Goal: Transaction & Acquisition: Purchase product/service

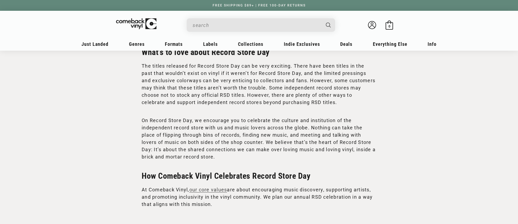
scroll to position [1202, 0]
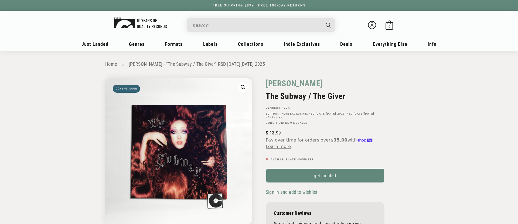
click at [148, 26] on img at bounding box center [140, 23] width 53 height 11
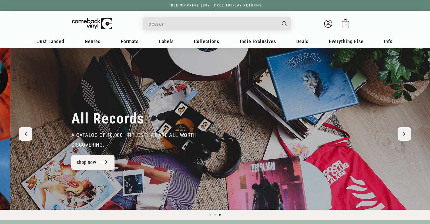
scroll to position [0, 858]
